Goal: Browse casually: Explore the website without a specific task or goal

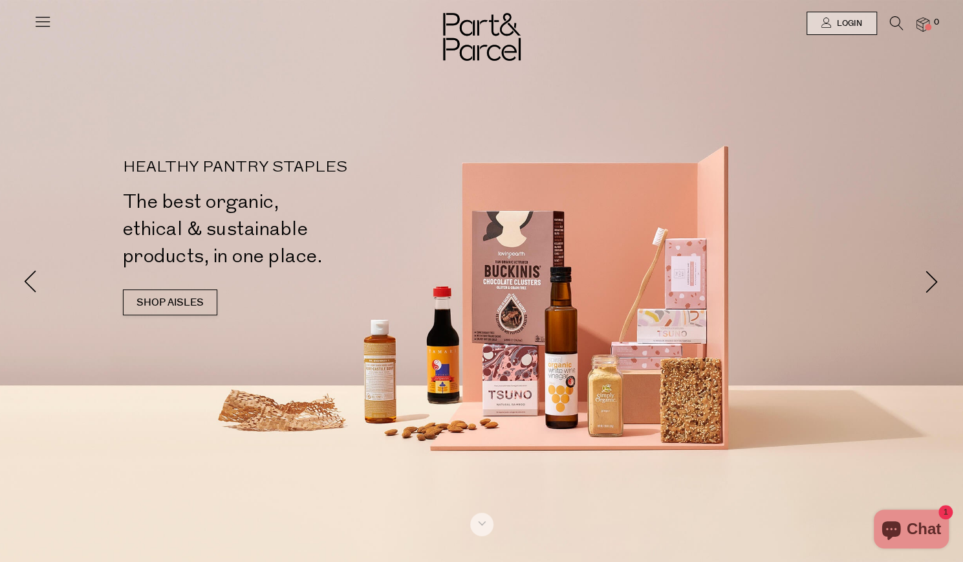
click at [34, 19] on icon at bounding box center [43, 21] width 18 height 18
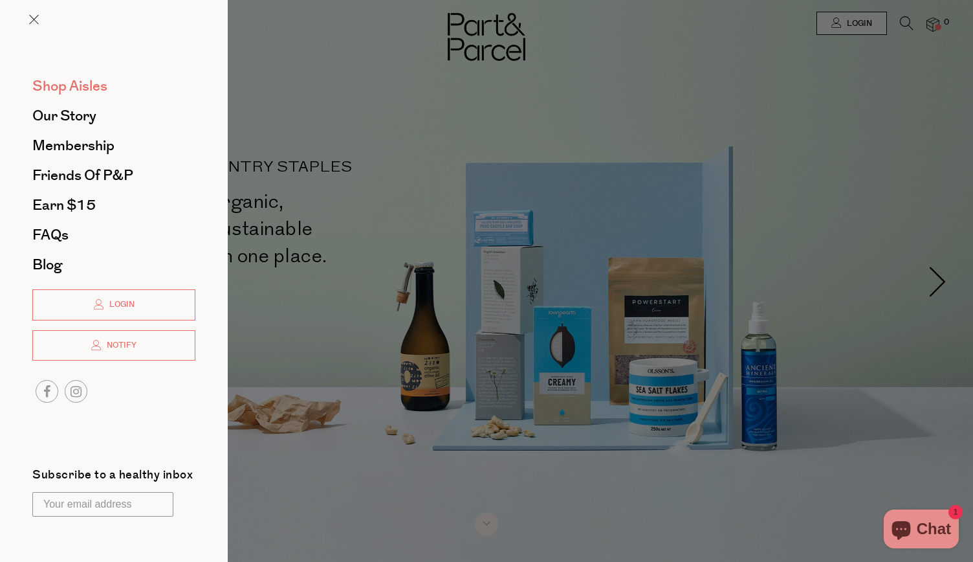
click at [58, 86] on span "Shop Aisles" at bounding box center [69, 86] width 75 height 21
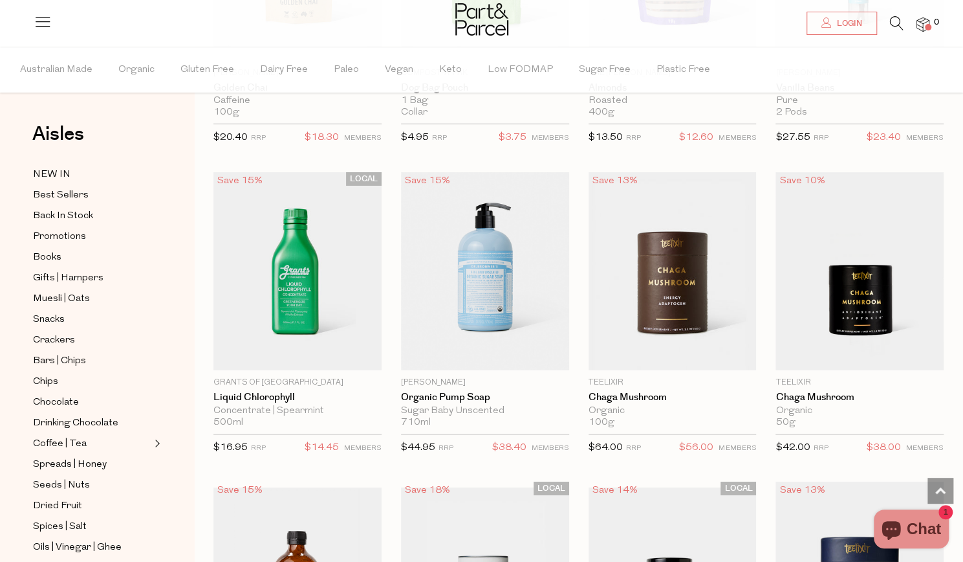
scroll to position [2498, 0]
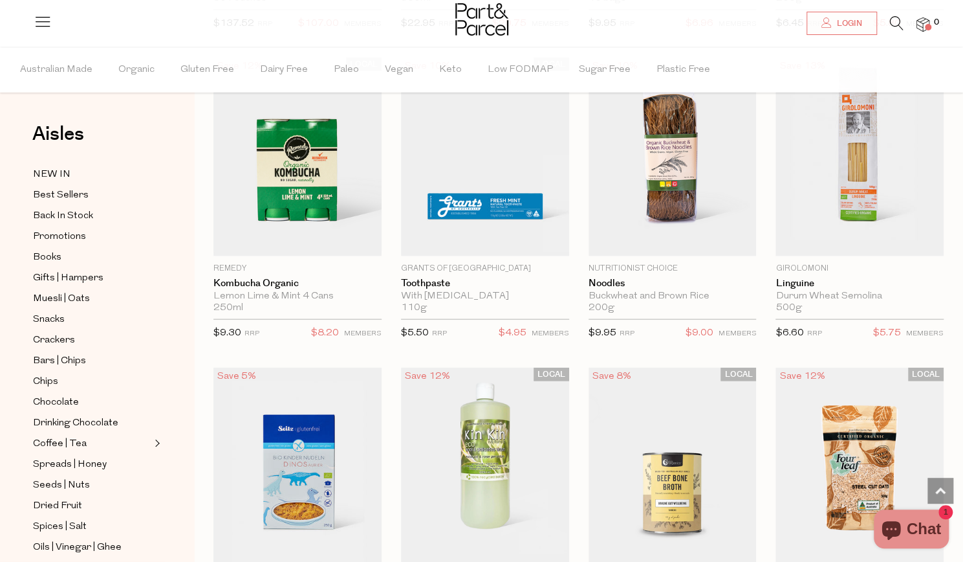
scroll to position [7328, 0]
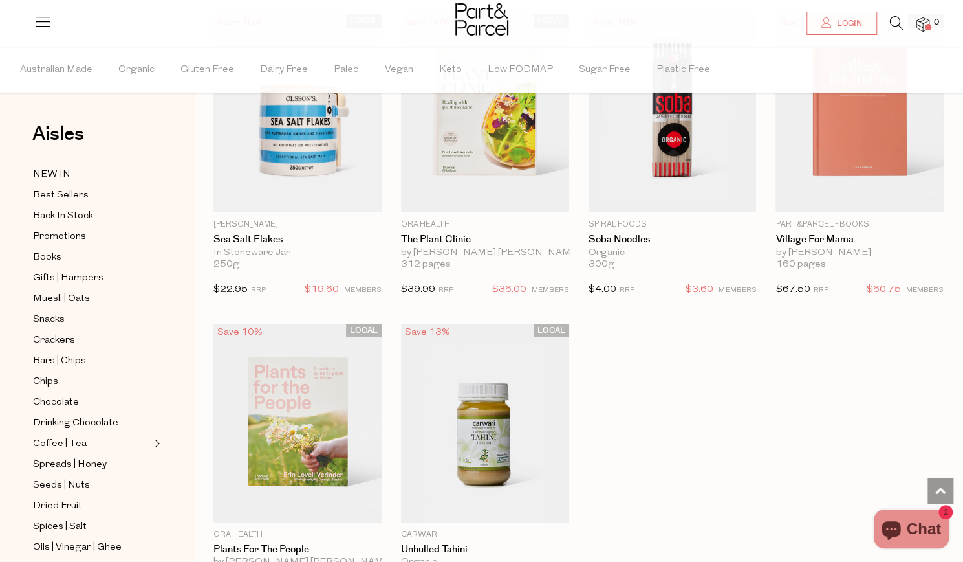
scroll to position [11346, 0]
